Goal: Information Seeking & Learning: Learn about a topic

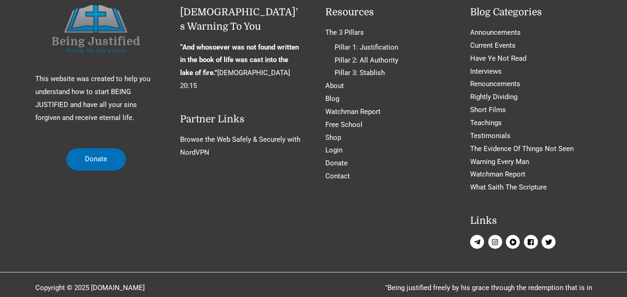
scroll to position [4287, 0]
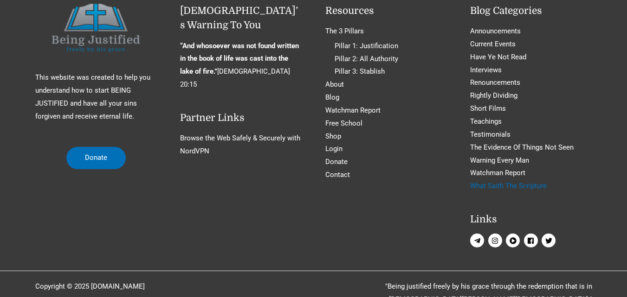
click at [532, 182] on link "What Saith The Scripture" at bounding box center [508, 186] width 77 height 8
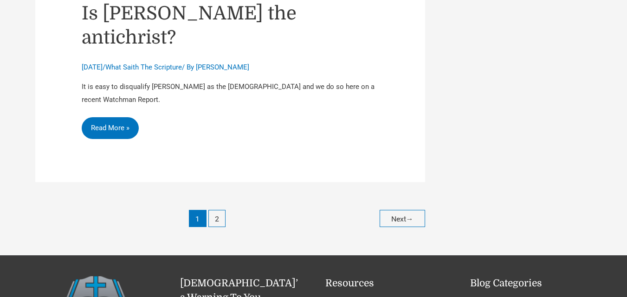
scroll to position [4409, 0]
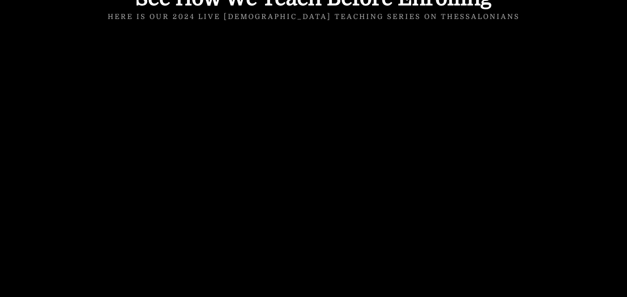
scroll to position [1067, 0]
